Goal: Transaction & Acquisition: Book appointment/travel/reservation

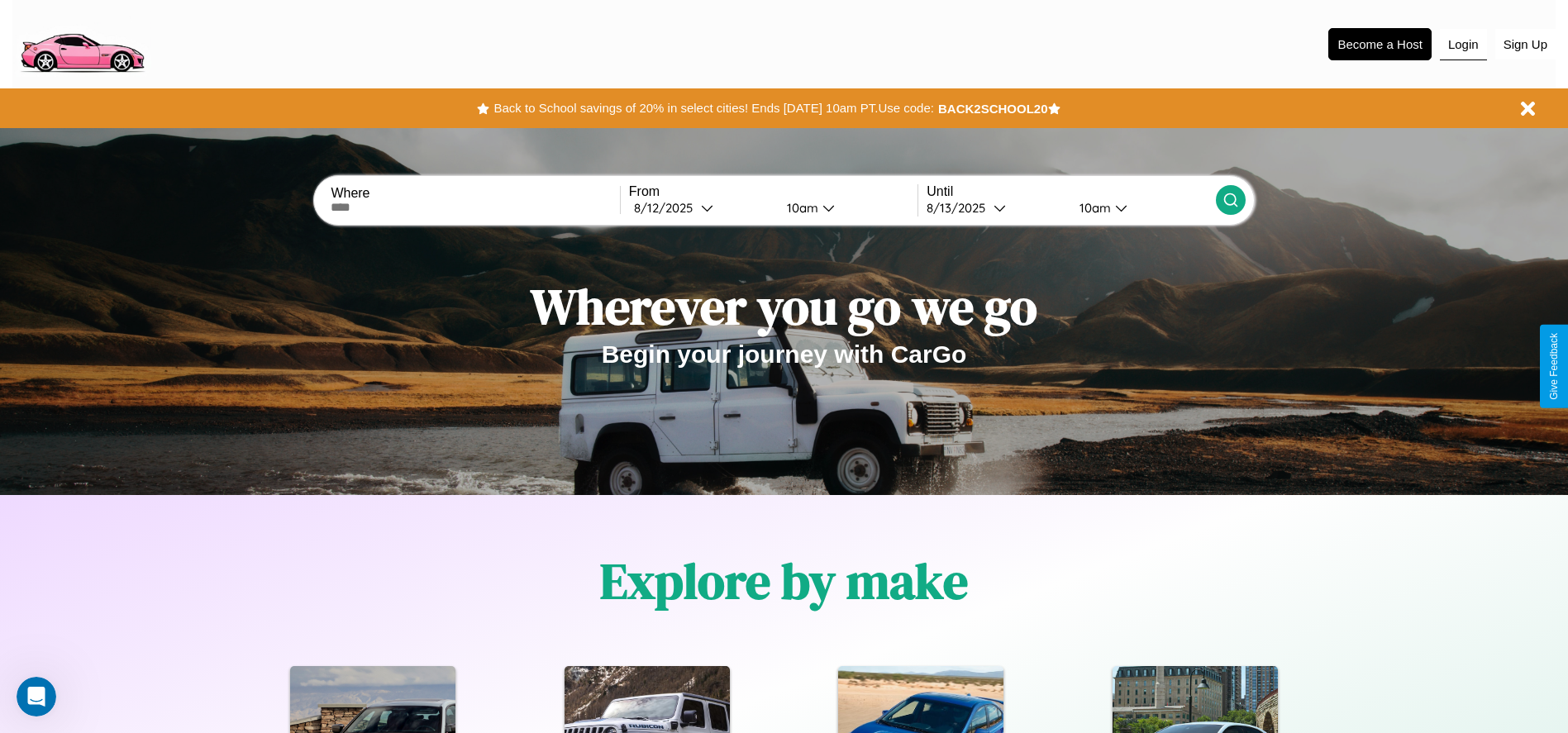
click at [1462, 44] on button "Login" at bounding box center [1462, 44] width 47 height 32
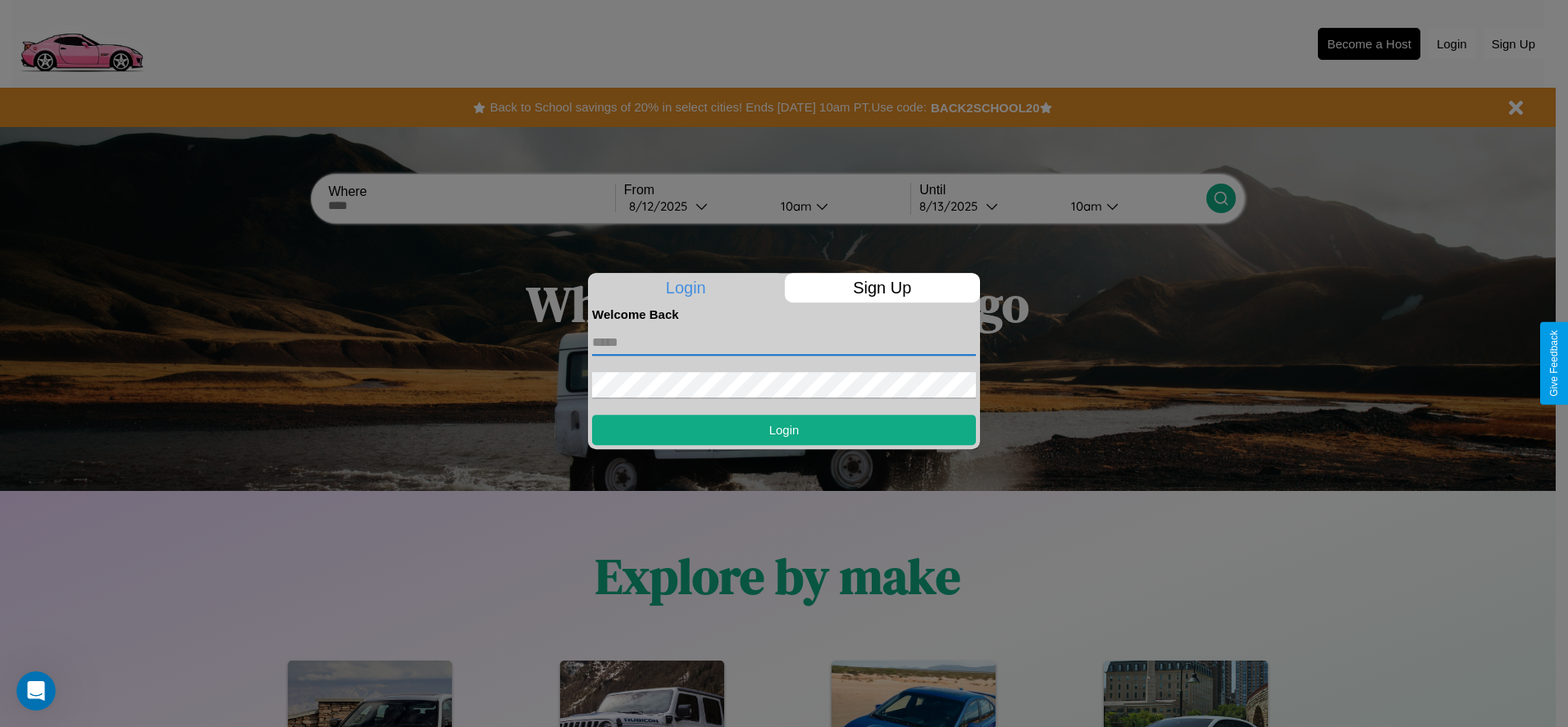
click at [784, 342] on input "text" at bounding box center [784, 343] width 384 height 27
type input "**********"
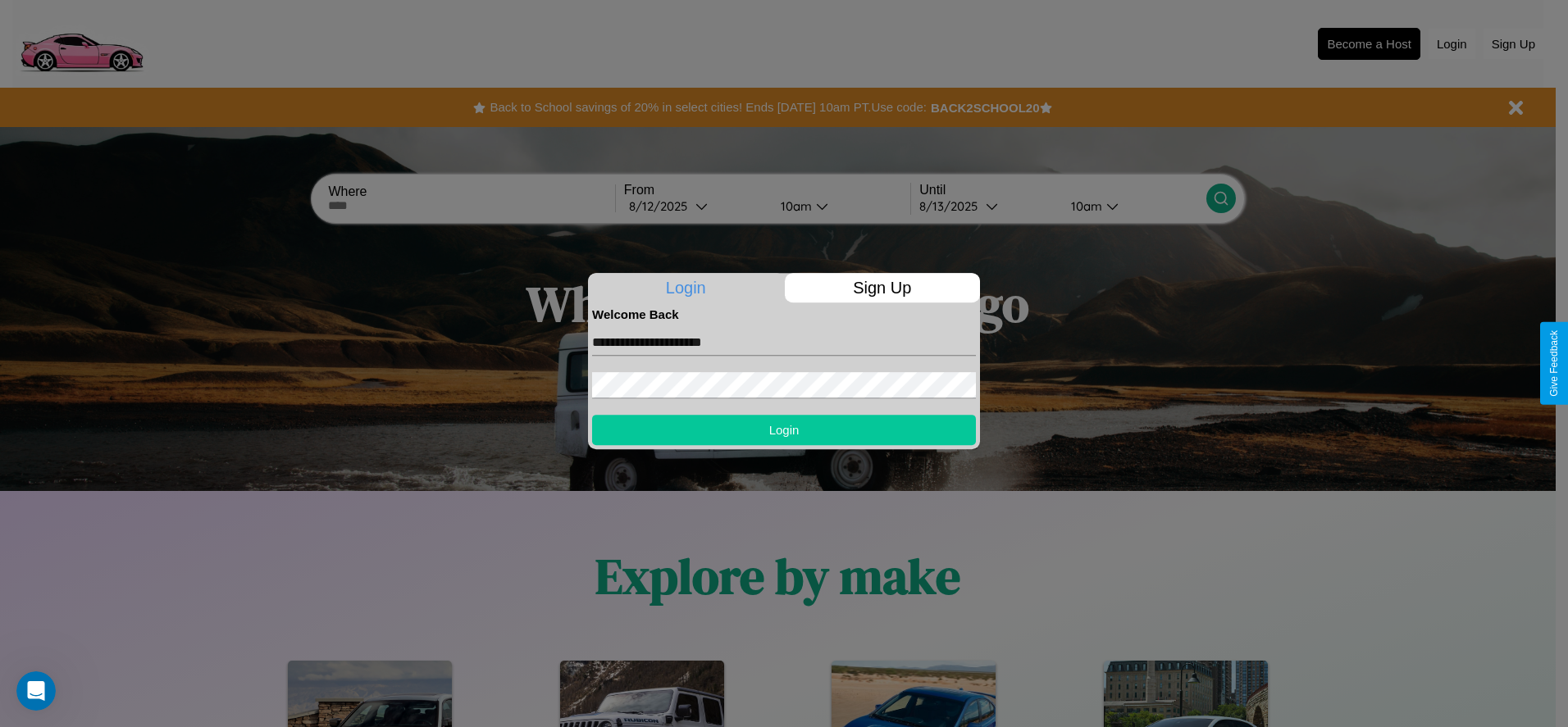
click at [784, 429] on button "Login" at bounding box center [784, 430] width 384 height 31
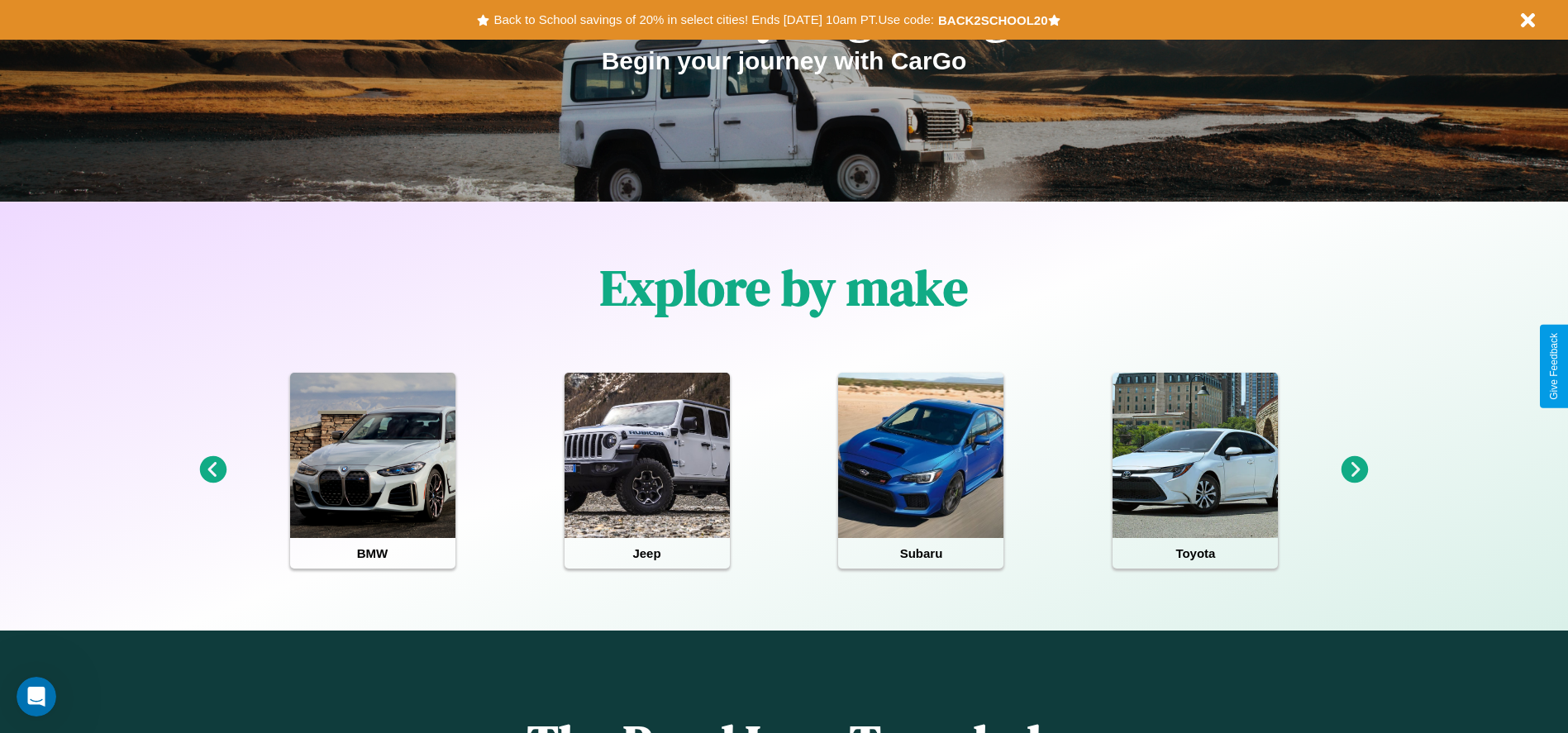
scroll to position [343, 0]
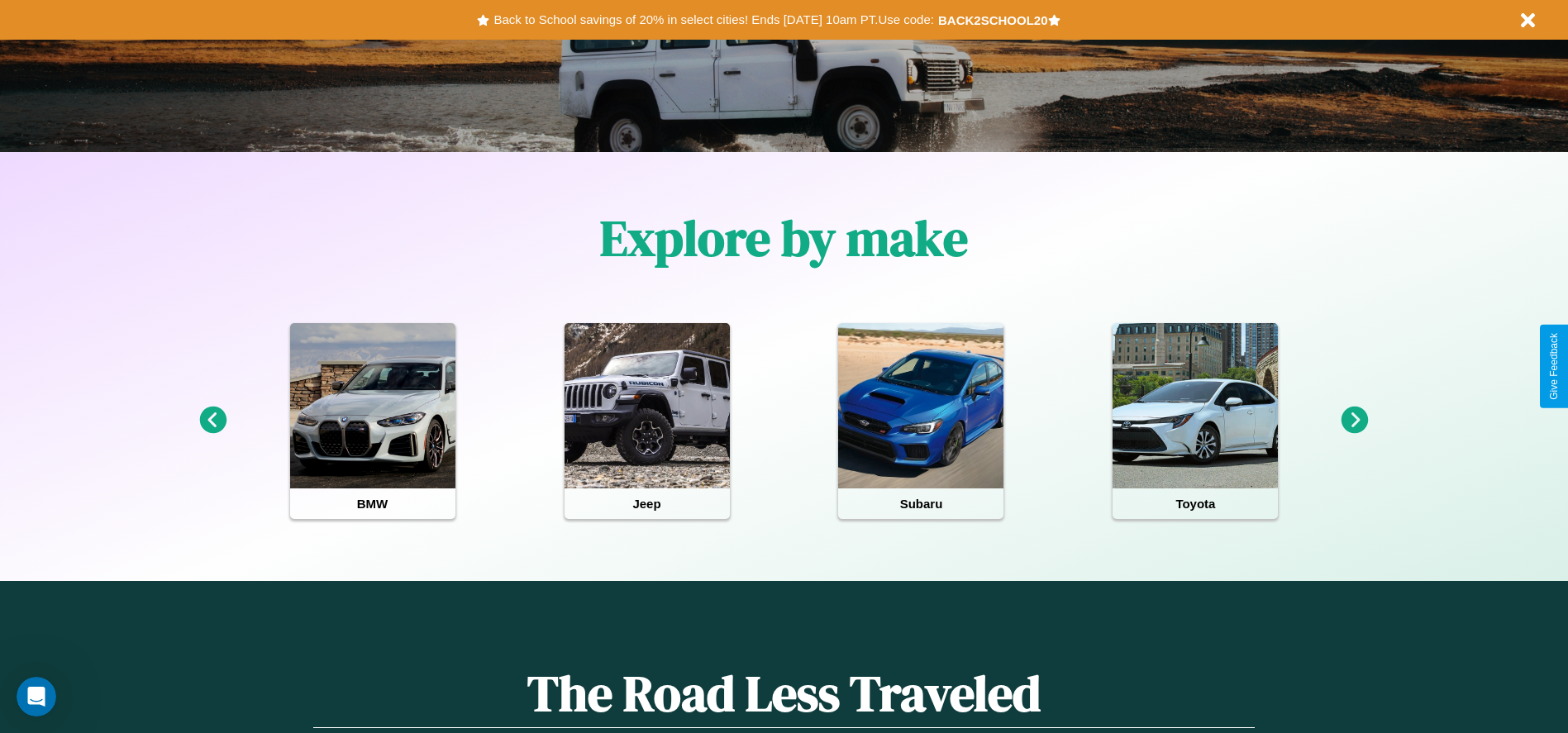
click at [1355, 421] on icon at bounding box center [1355, 420] width 27 height 27
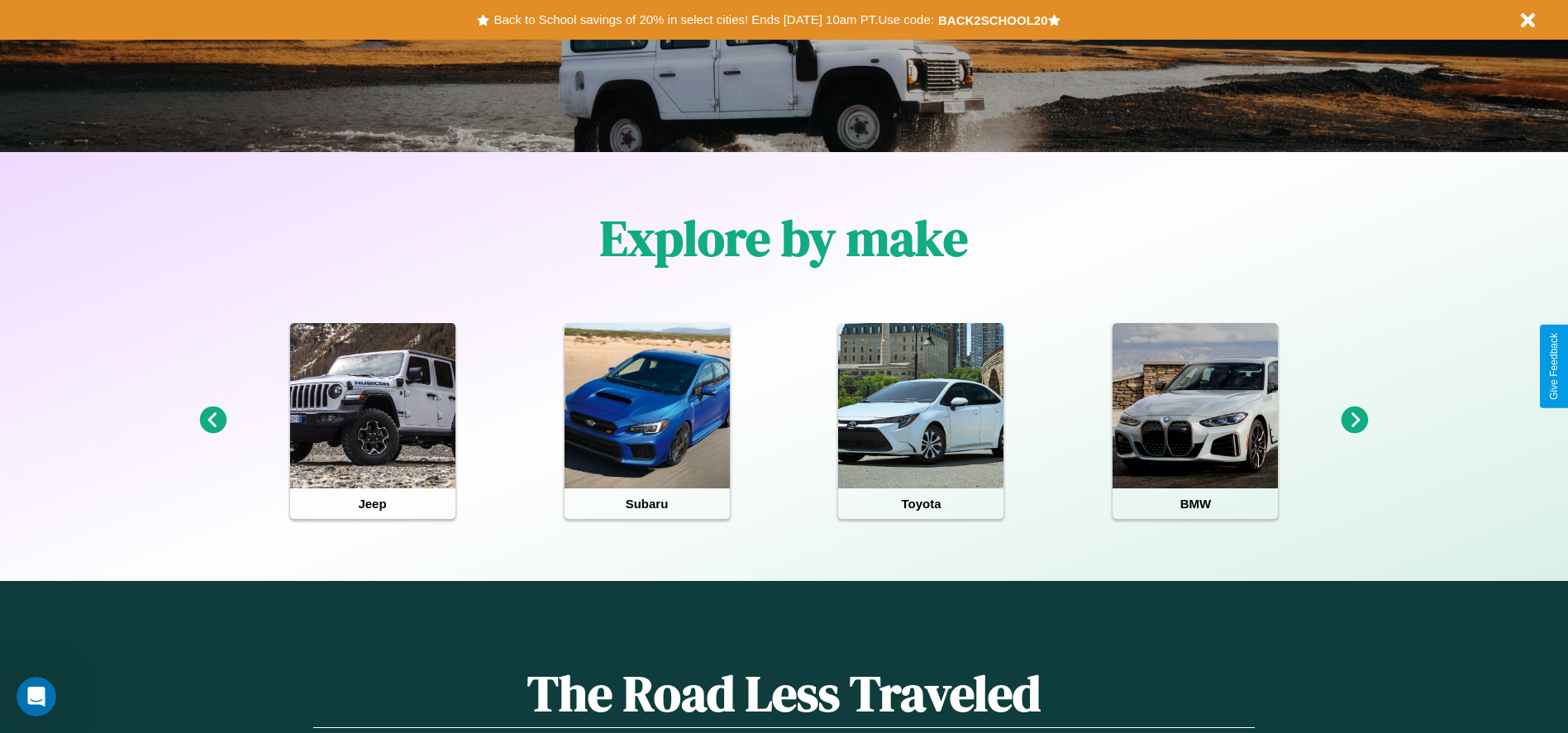
click at [1355, 421] on icon at bounding box center [1355, 420] width 27 height 27
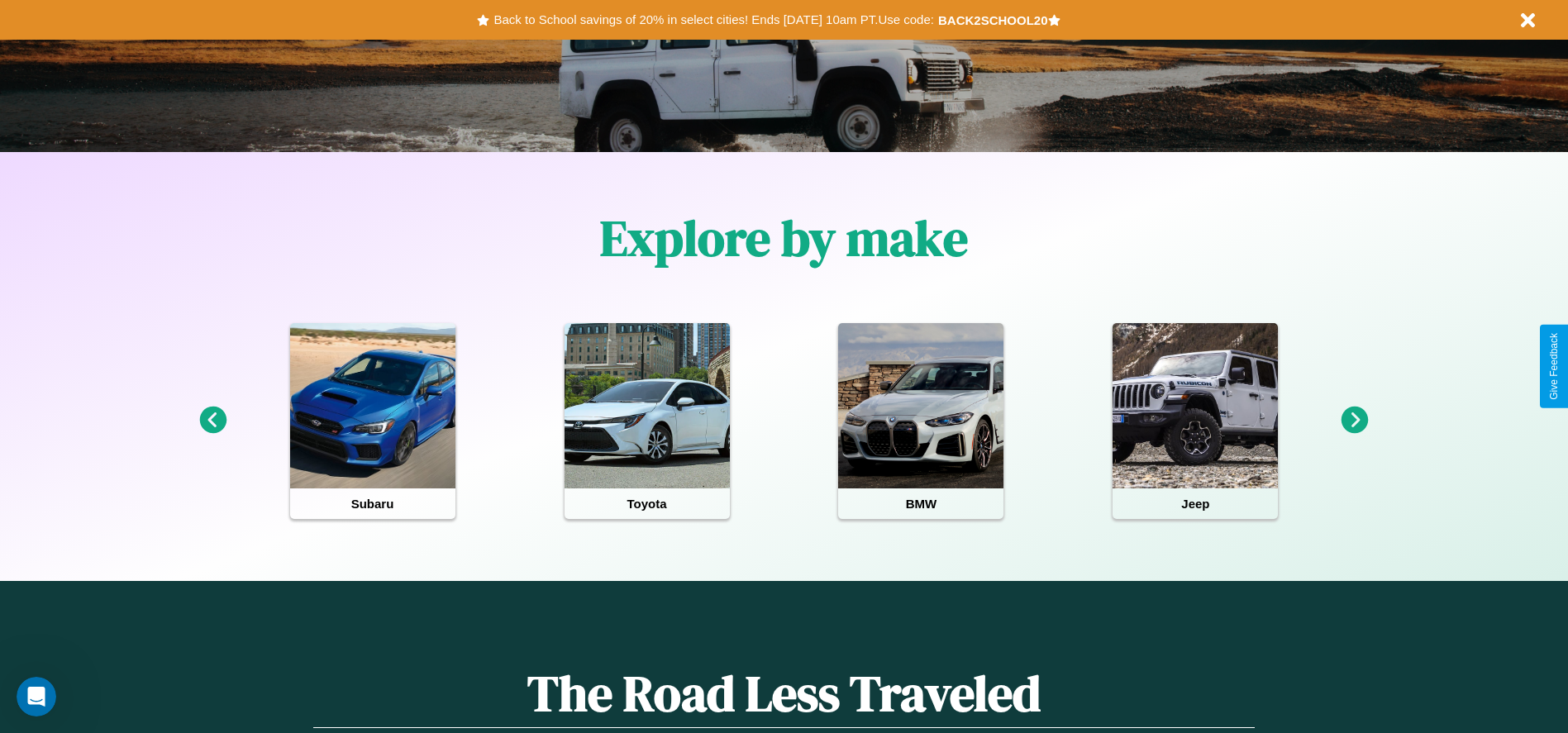
click at [212, 421] on icon at bounding box center [212, 420] width 27 height 27
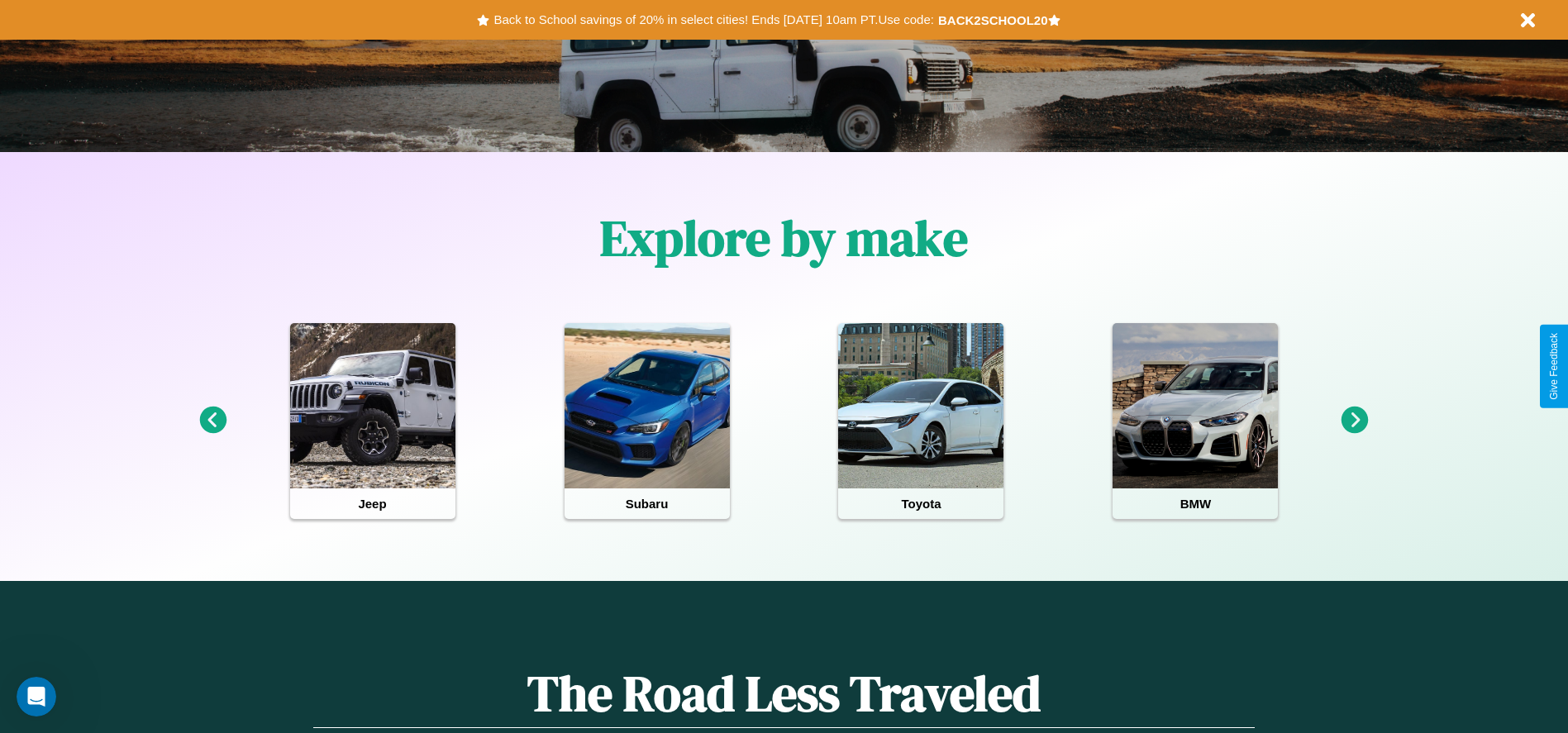
click at [1355, 421] on icon at bounding box center [1355, 420] width 27 height 27
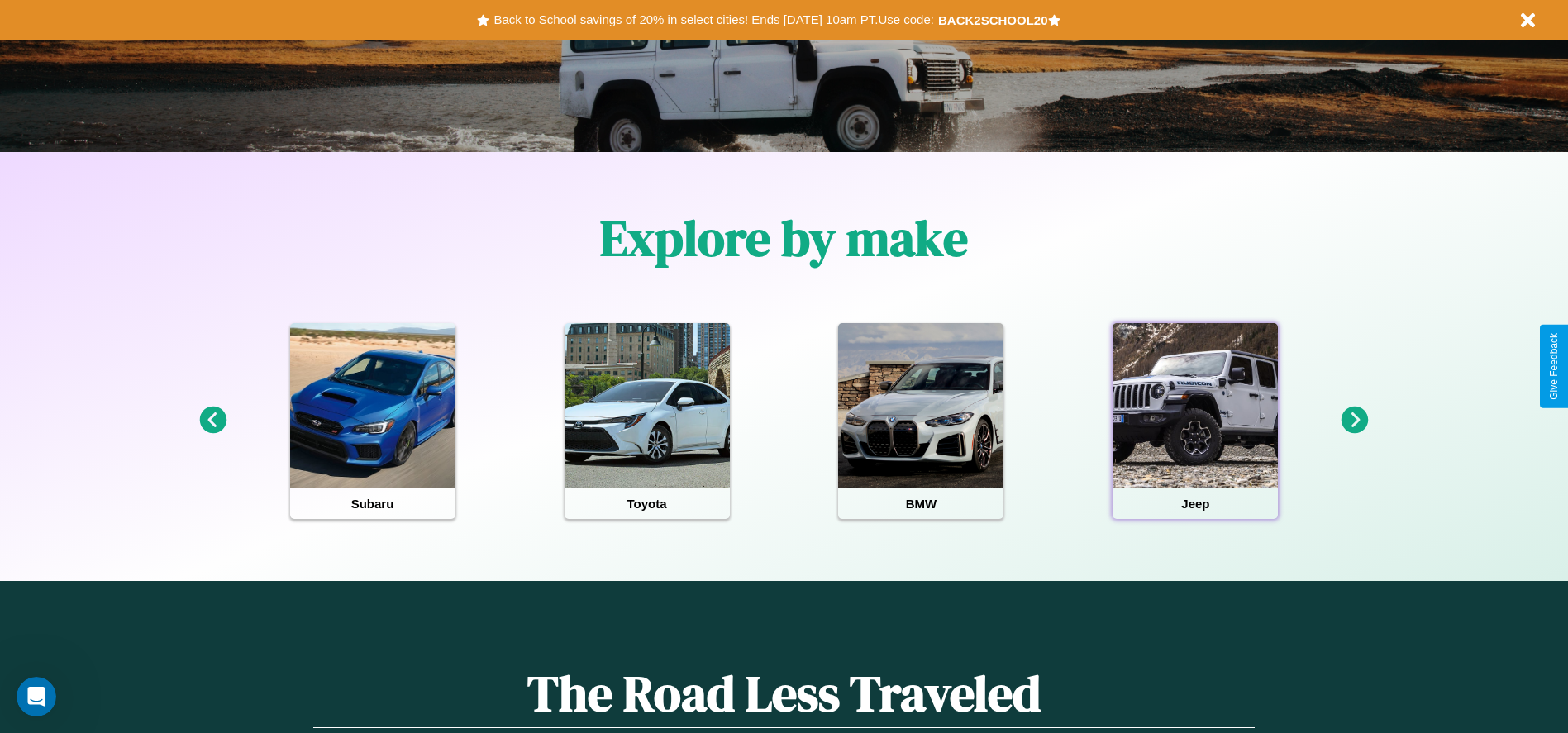
click at [1195, 421] on div at bounding box center [1195, 406] width 165 height 165
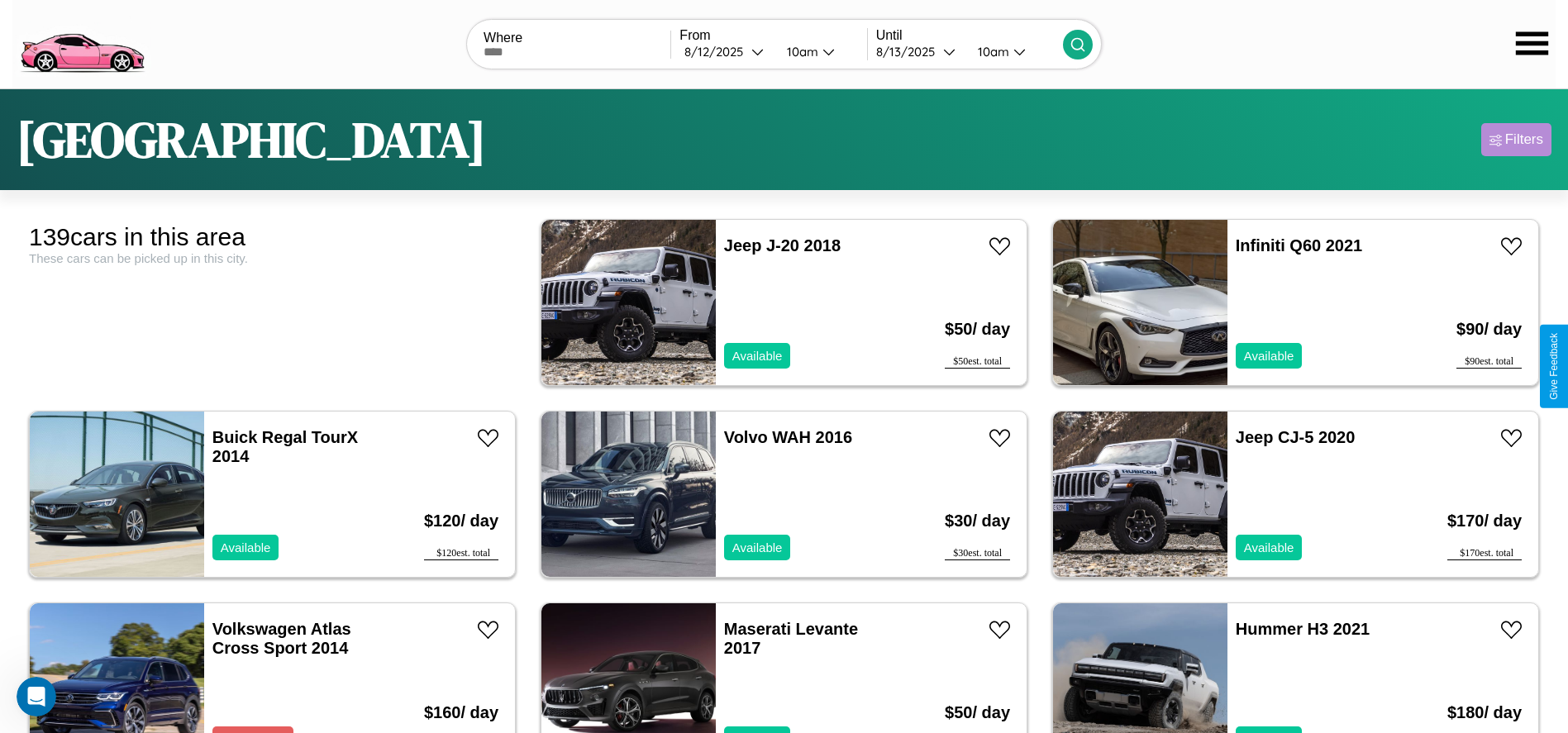
click at [1515, 139] on div "Filters" at bounding box center [1524, 139] width 38 height 16
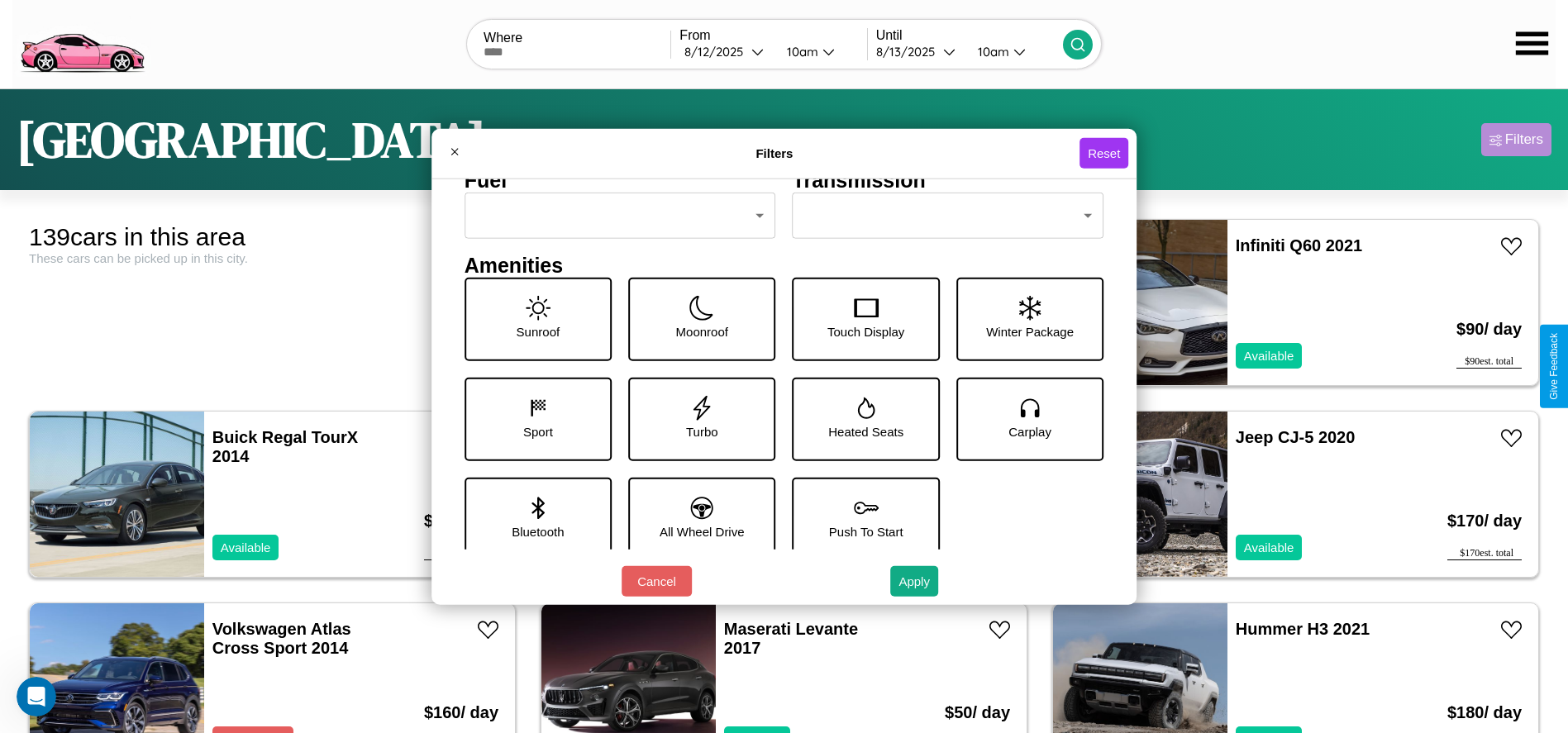
scroll to position [229, 0]
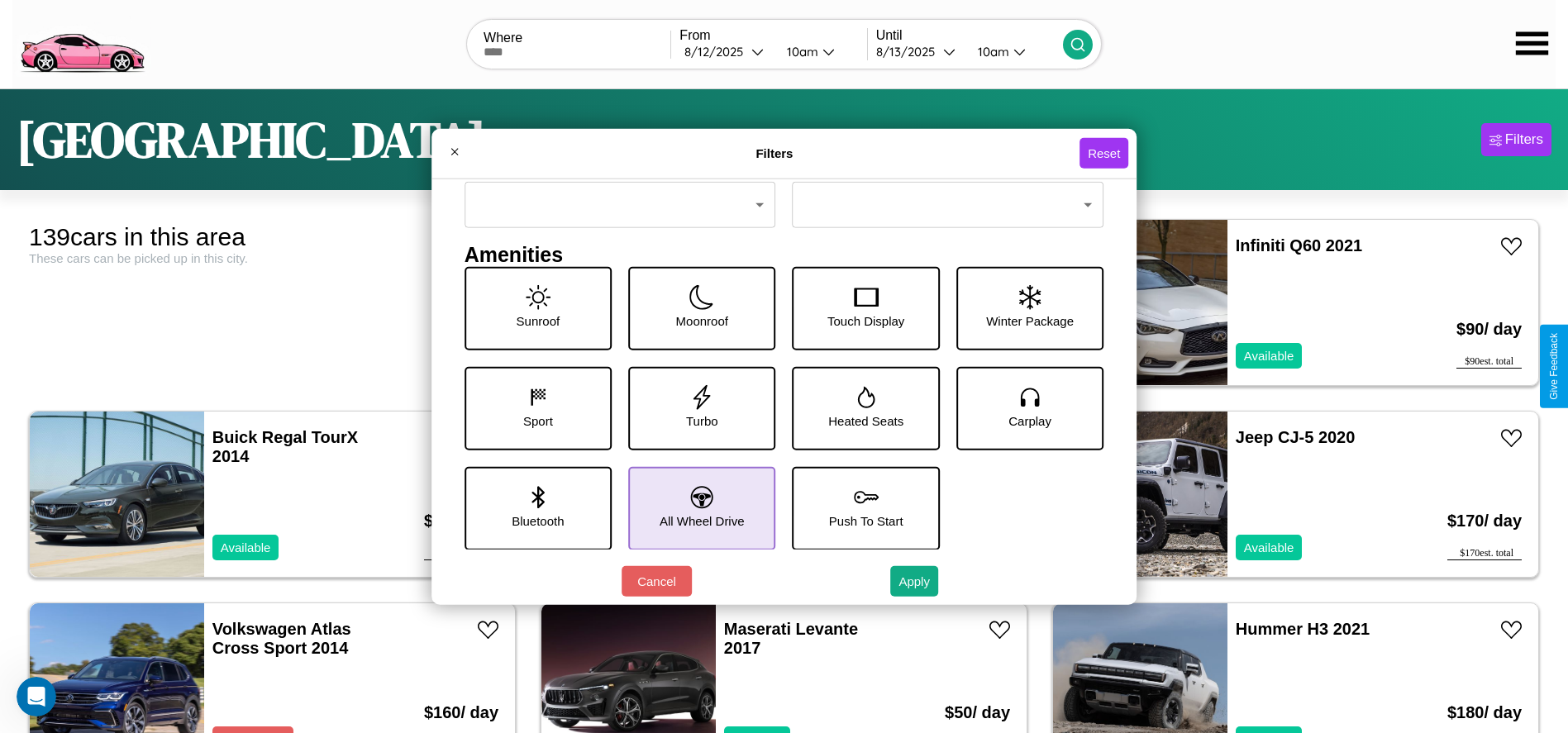
click at [696, 508] on icon at bounding box center [702, 496] width 22 height 22
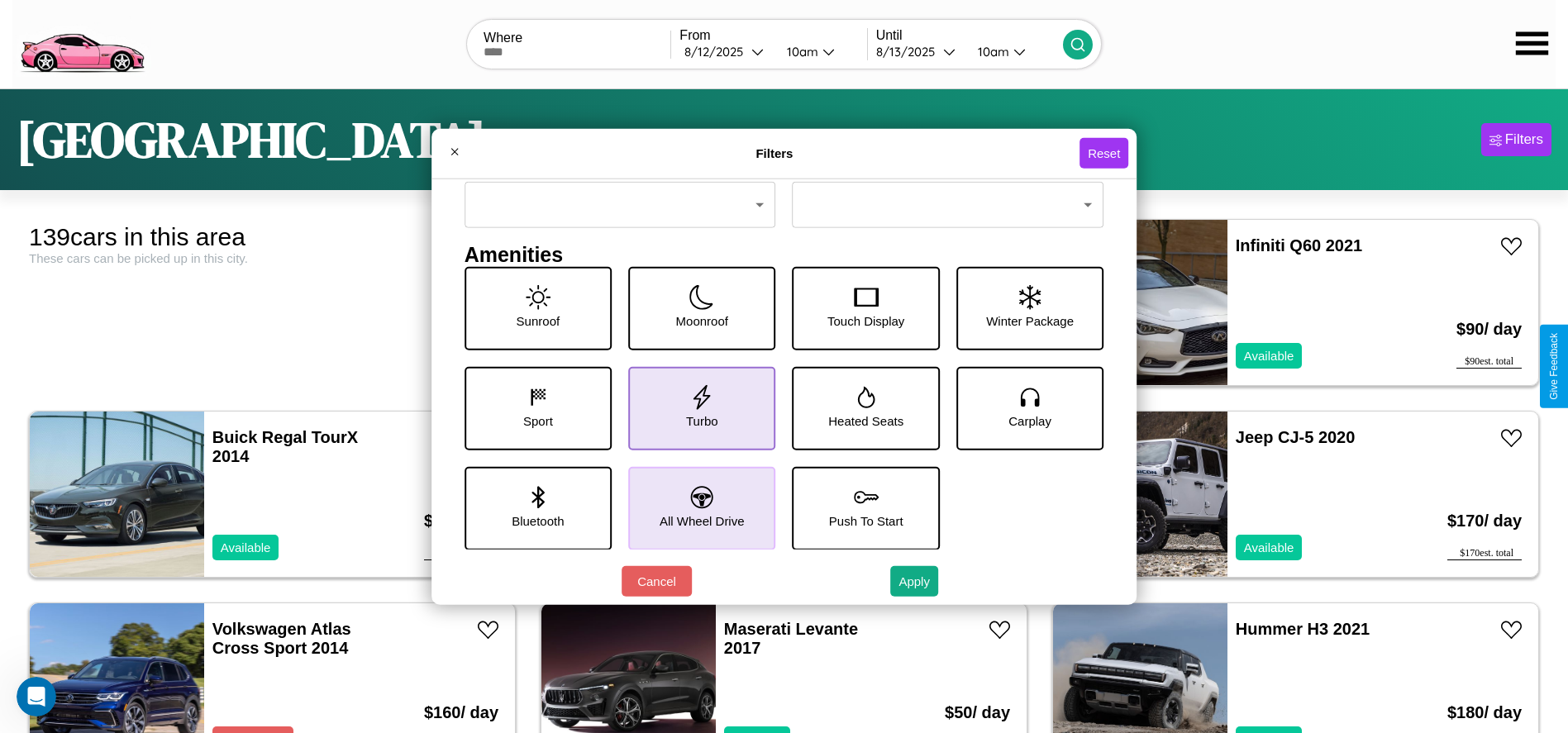
click at [696, 408] on icon at bounding box center [702, 397] width 25 height 25
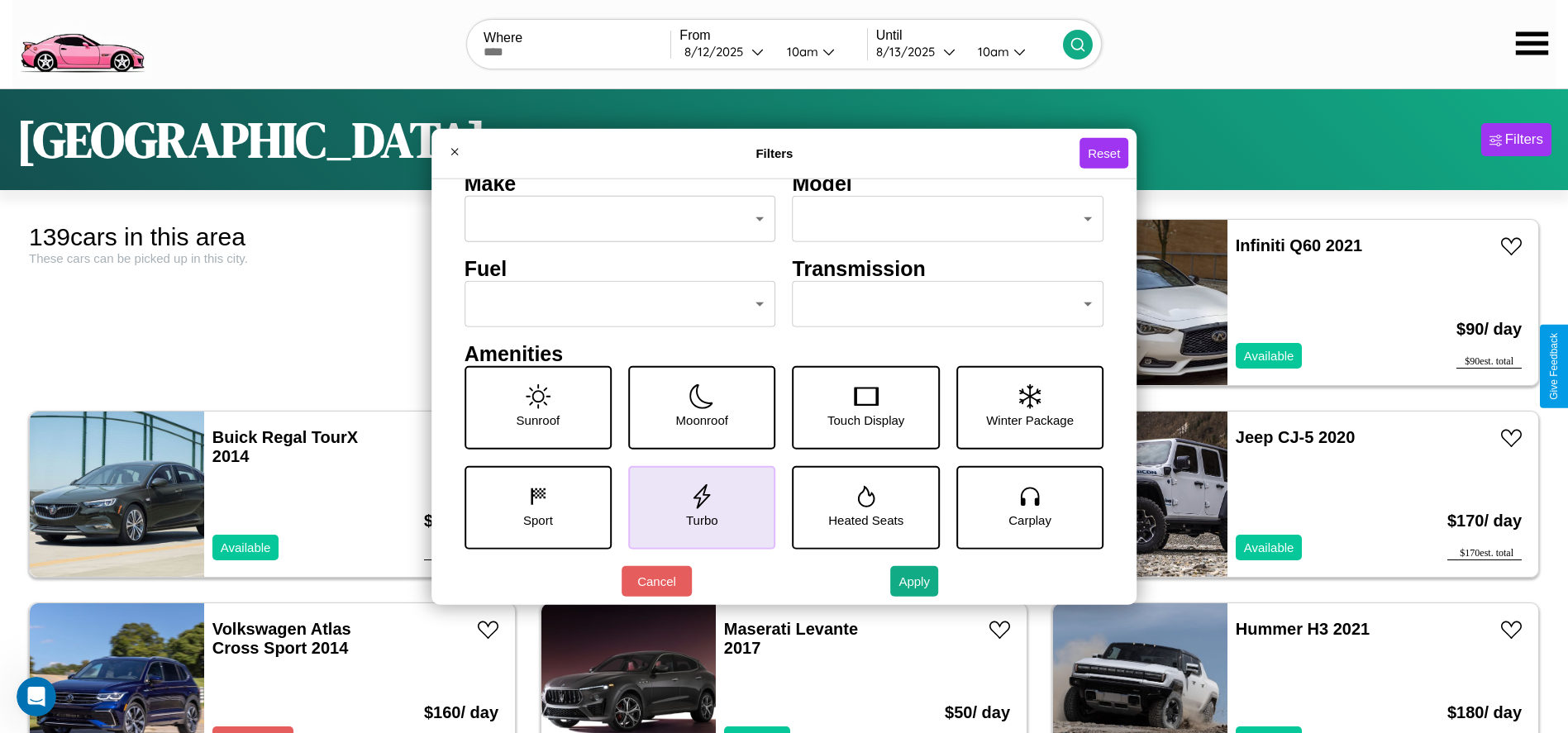
scroll to position [69, 0]
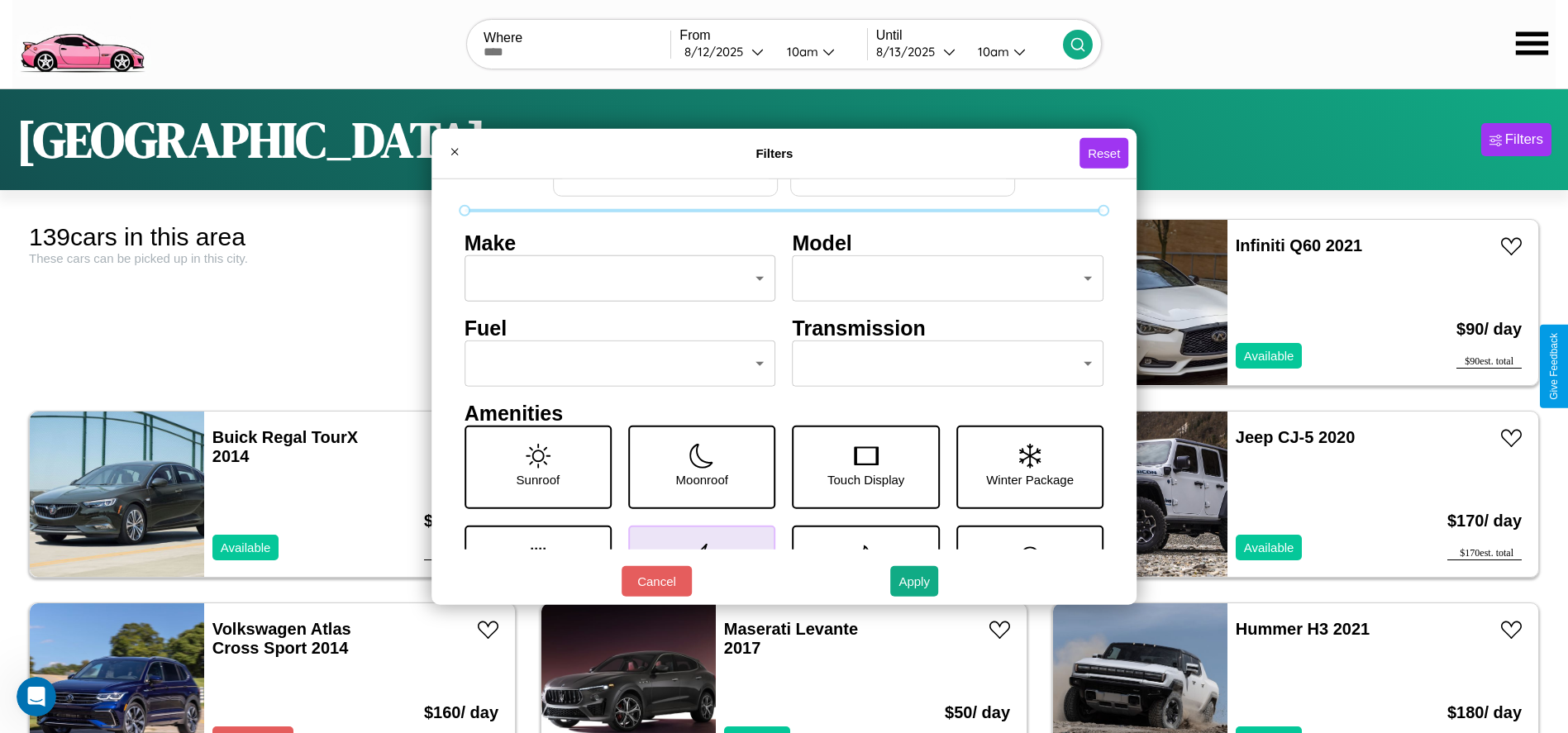
click at [939, 364] on body "CarGo Where From 8 / 12 / 2025 10am Until 8 / 13 / 2025 10am Los Angeles Filter…" at bounding box center [784, 417] width 1568 height 836
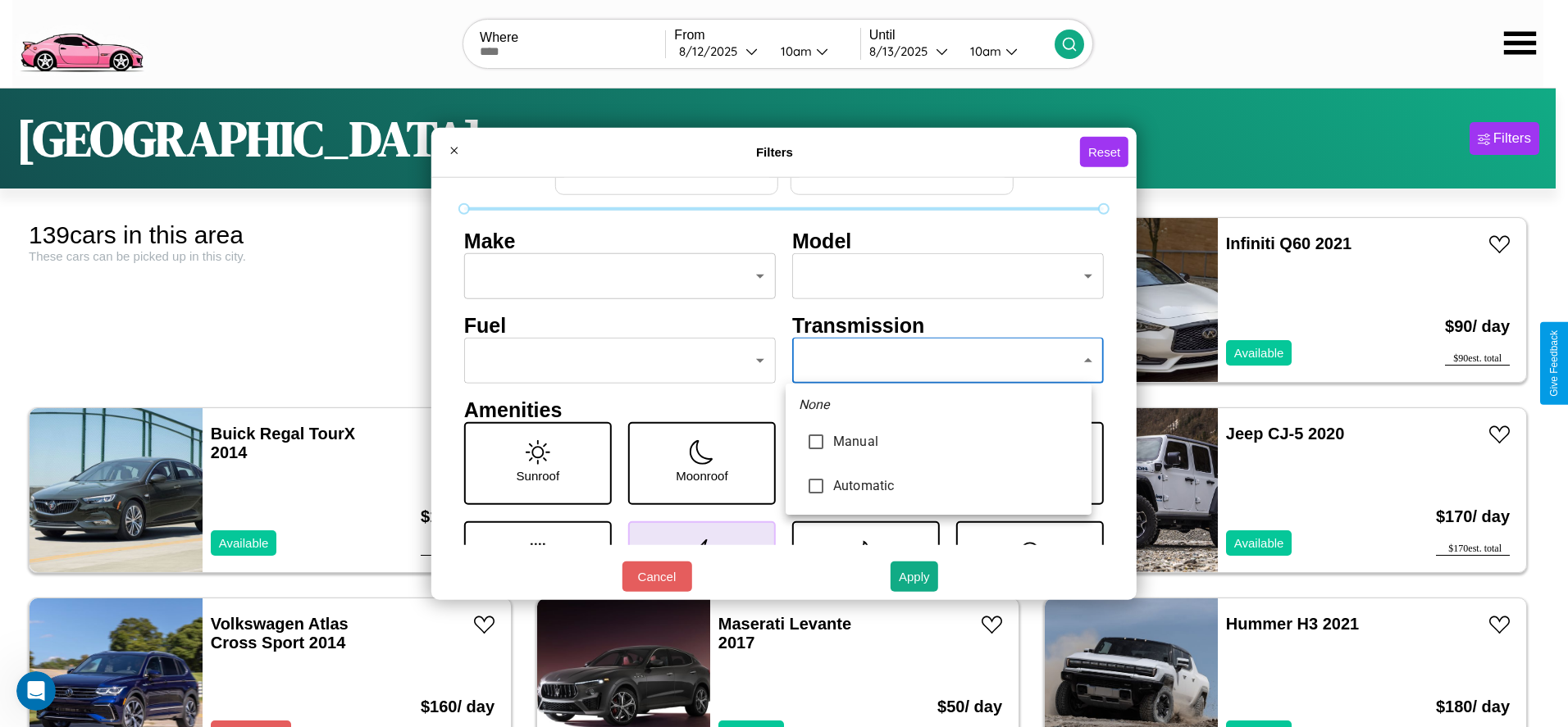
type input "*********"
click at [938, 361] on div at bounding box center [784, 364] width 1568 height 727
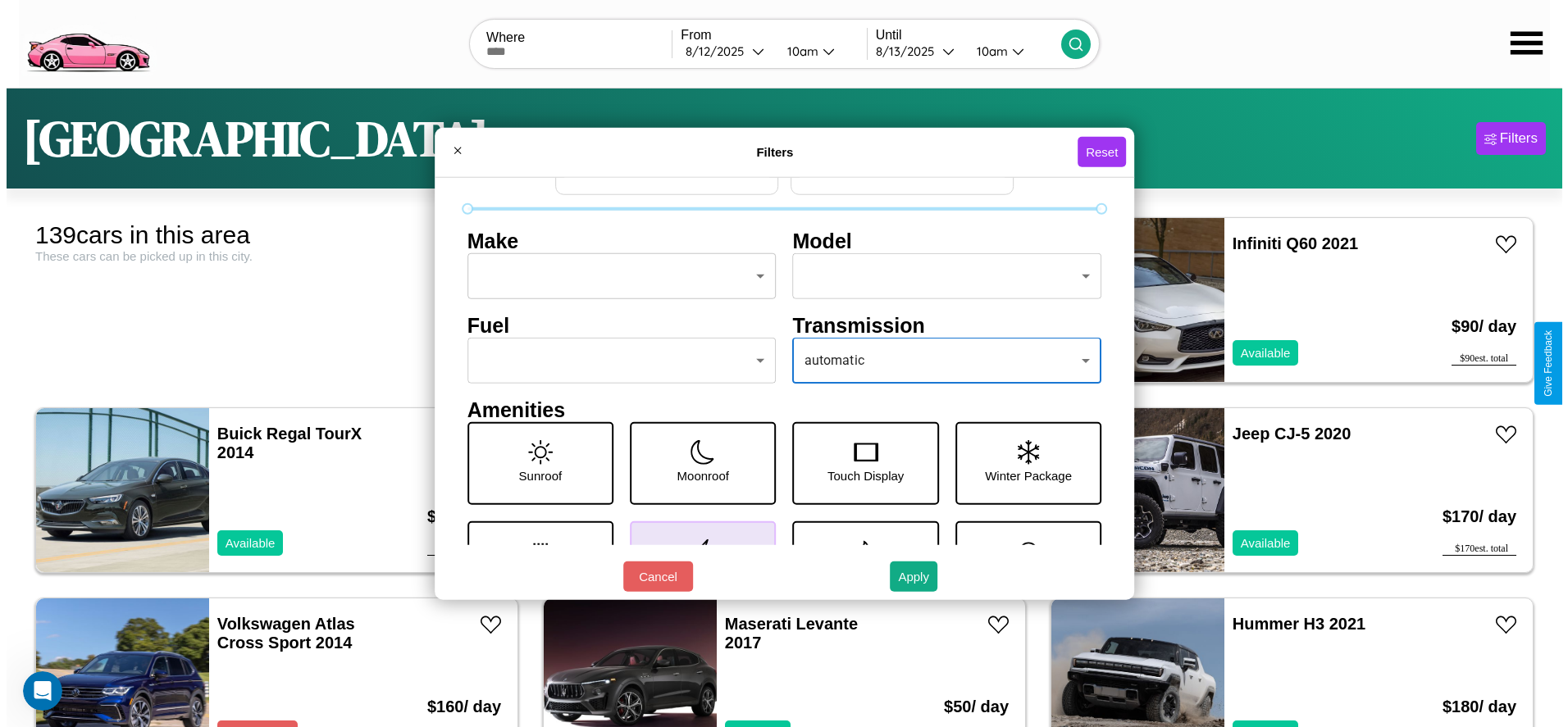
scroll to position [0, 0]
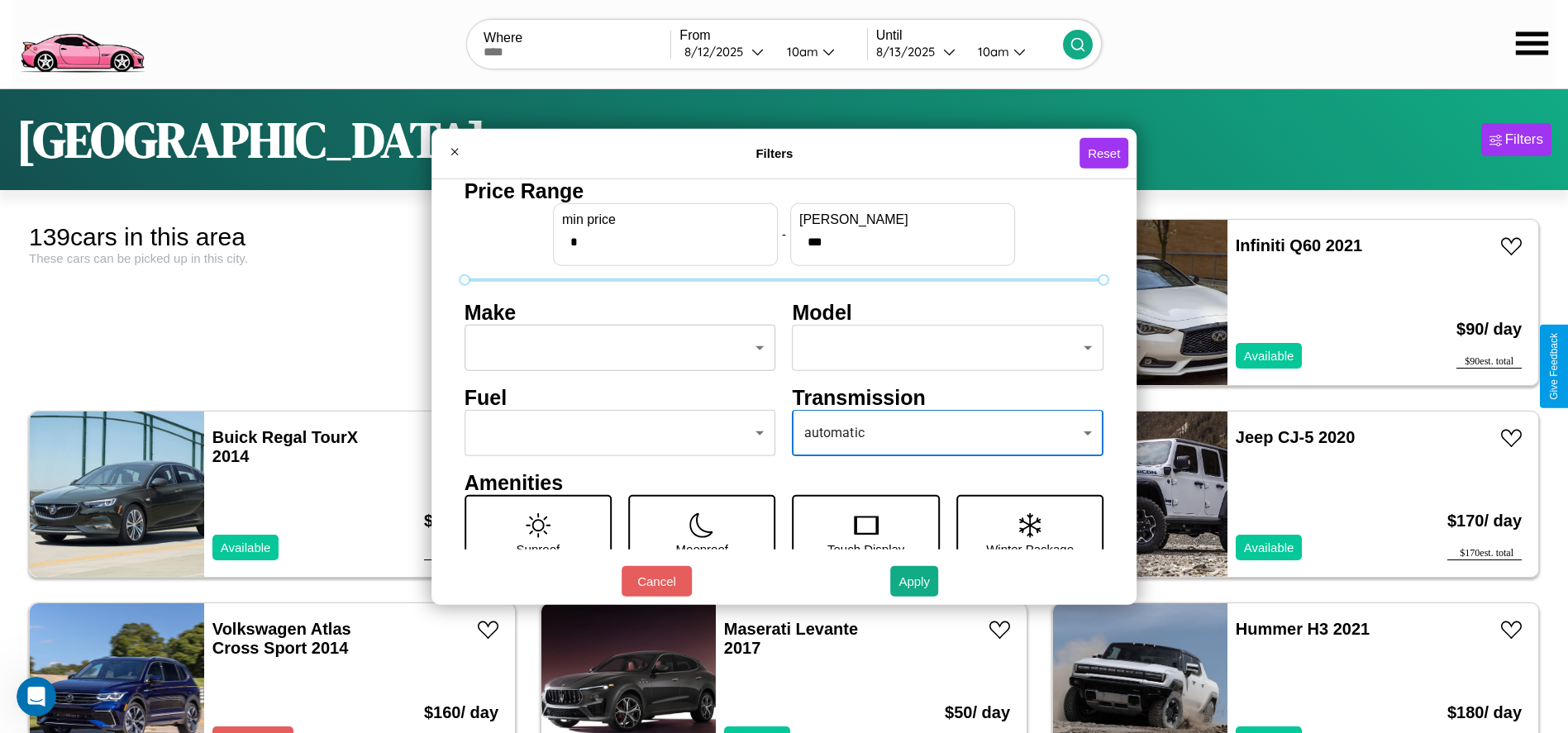
click at [614, 348] on body "CarGo Where From 8 / 12 / 2025 10am Until 8 / 13 / 2025 10am Los Angeles Filter…" at bounding box center [784, 417] width 1568 height 836
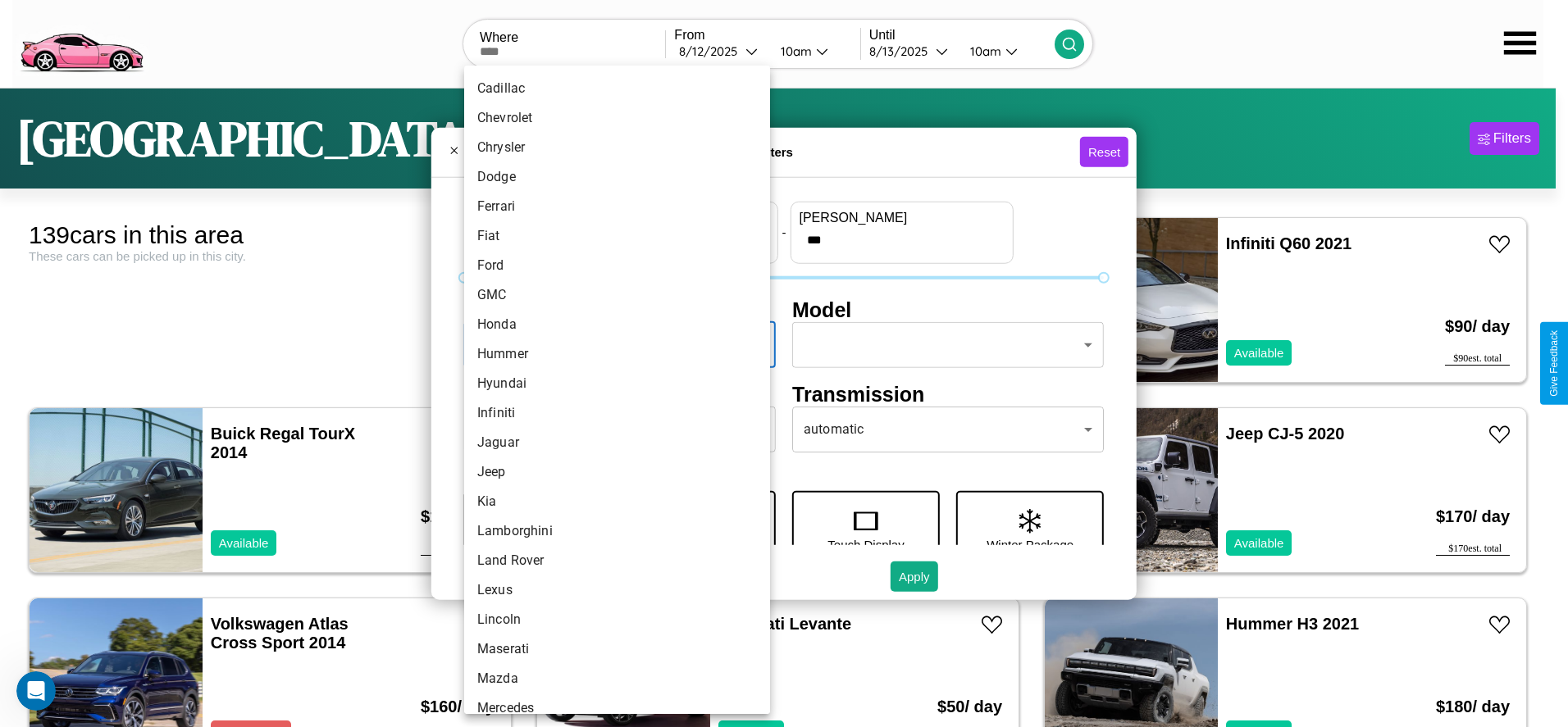
scroll to position [259, 0]
click at [611, 389] on li "Infiniti" at bounding box center [617, 389] width 306 height 30
type input "********"
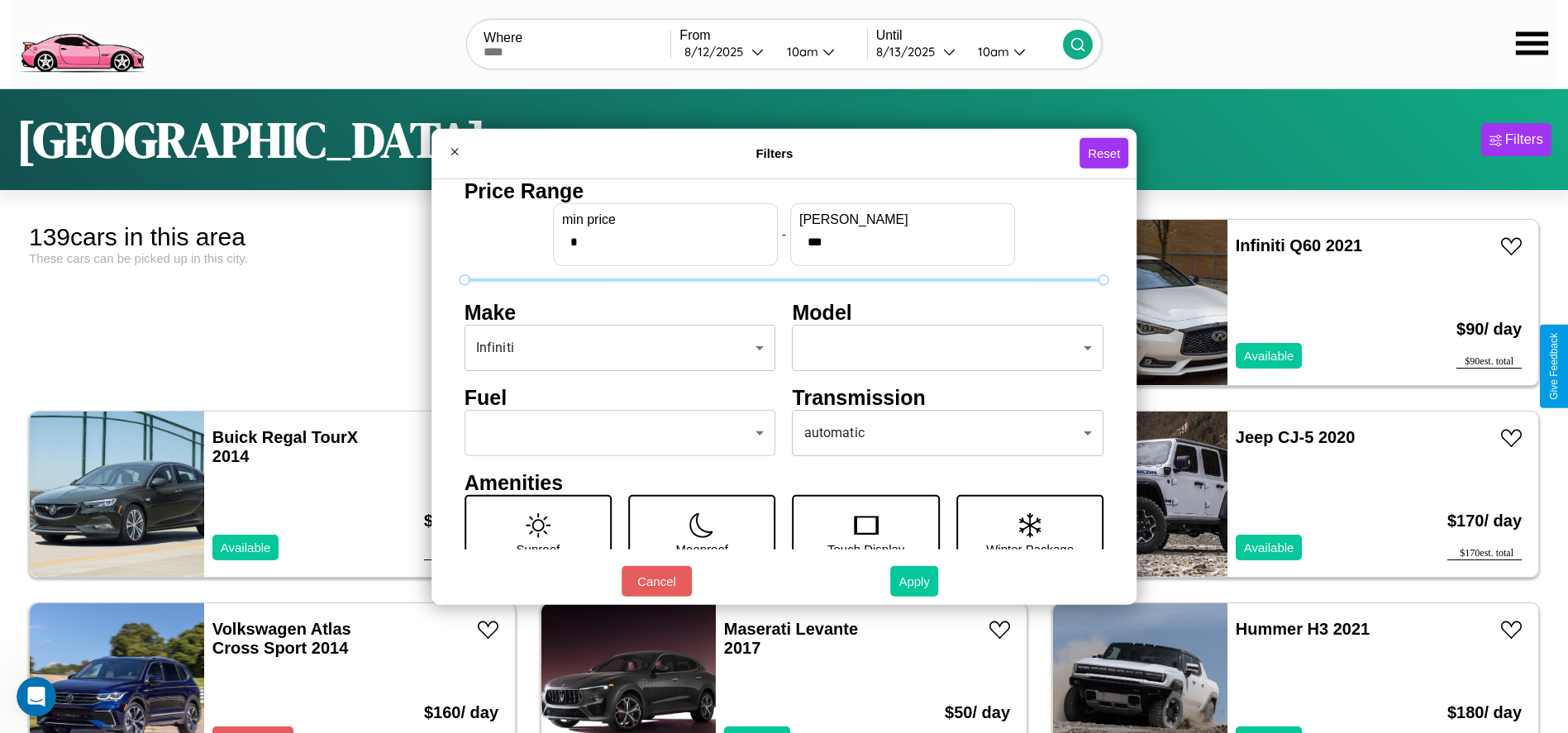
click at [915, 581] on button "Apply" at bounding box center [914, 582] width 48 height 31
